Goal: Information Seeking & Learning: Learn about a topic

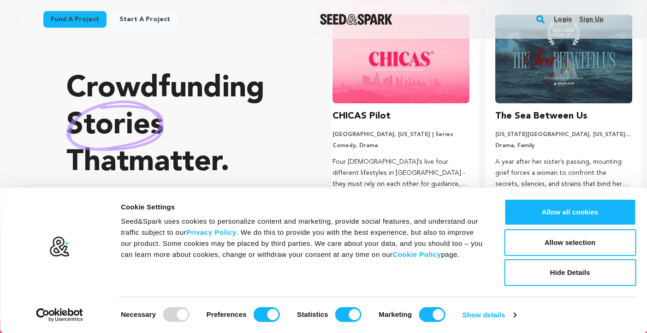
scroll to position [62, 0]
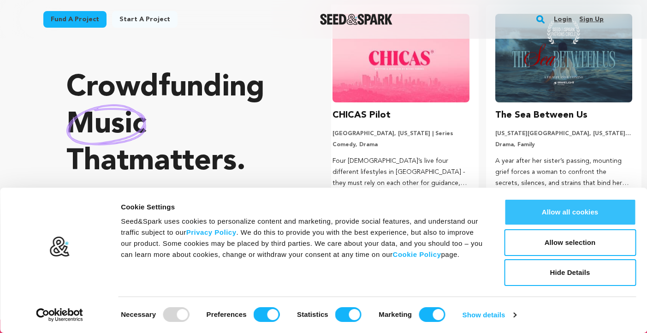
click at [577, 212] on button "Allow all cookies" at bounding box center [570, 212] width 132 height 27
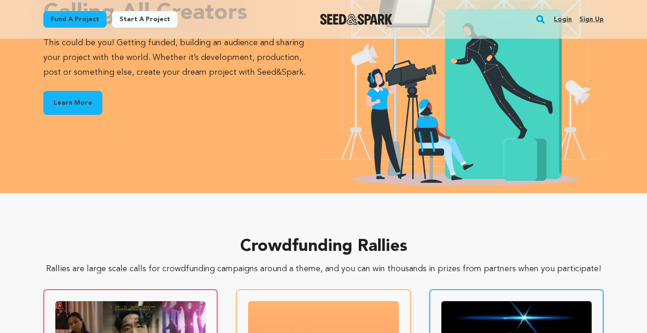
scroll to position [1381, 0]
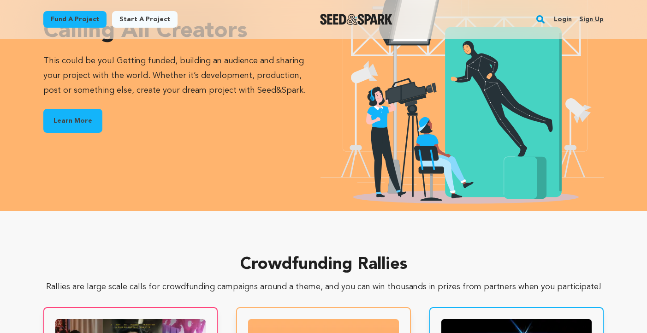
click at [83, 120] on link "Learn More" at bounding box center [72, 121] width 59 height 24
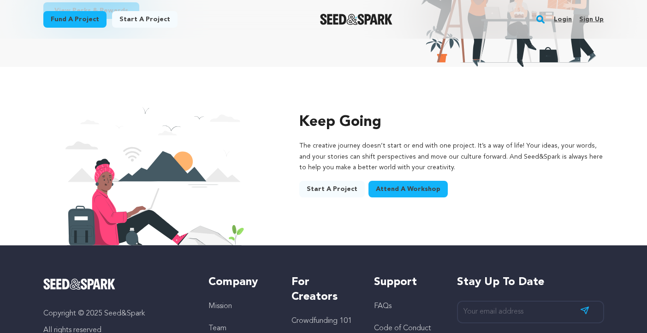
scroll to position [1430, 0]
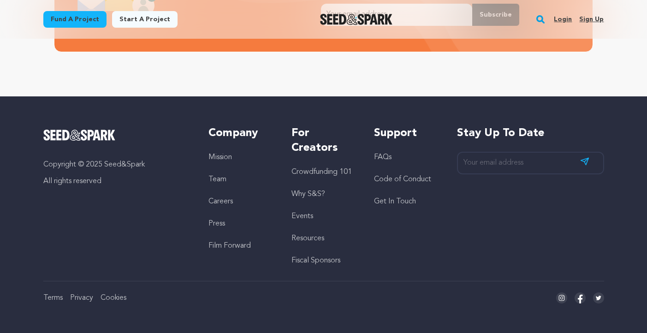
click at [382, 157] on link "FAQs" at bounding box center [383, 157] width 18 height 7
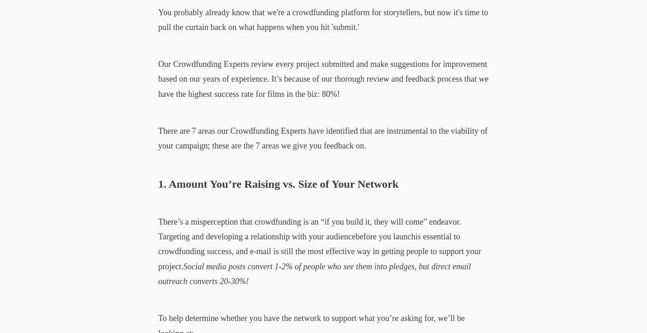
scroll to position [408, 0]
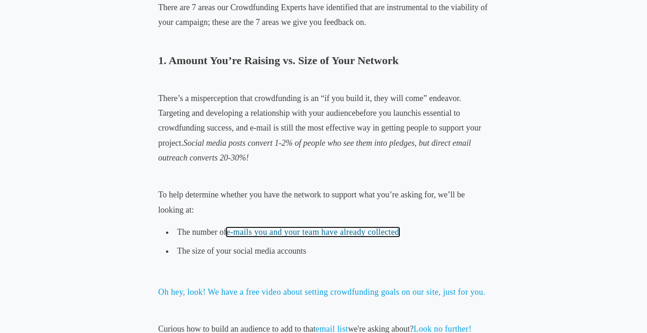
click at [318, 234] on link "e-mails you and your team have already collected" at bounding box center [312, 231] width 173 height 9
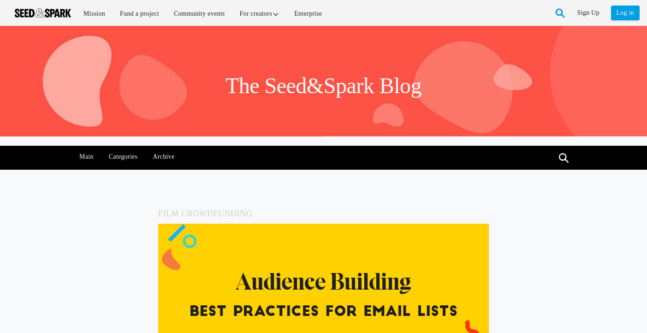
scroll to position [111, 0]
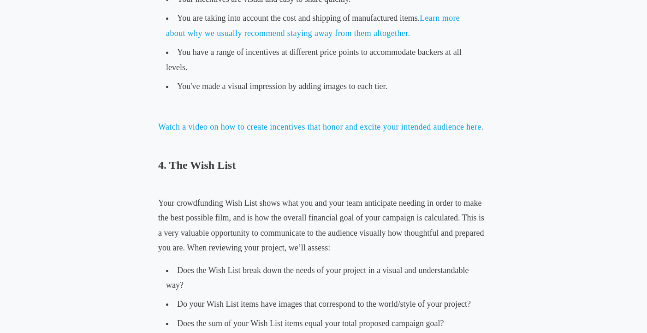
scroll to position [1361, 0]
